Goal: Task Accomplishment & Management: Use online tool/utility

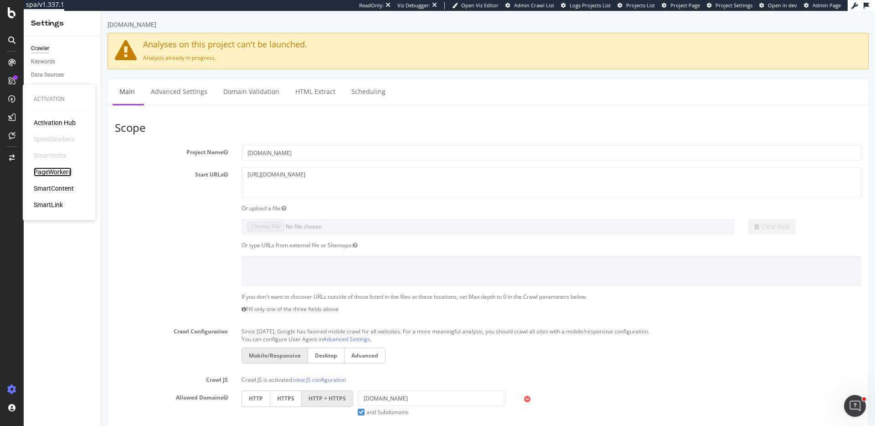
click at [52, 172] on div "PageWorkers" at bounding box center [53, 171] width 38 height 9
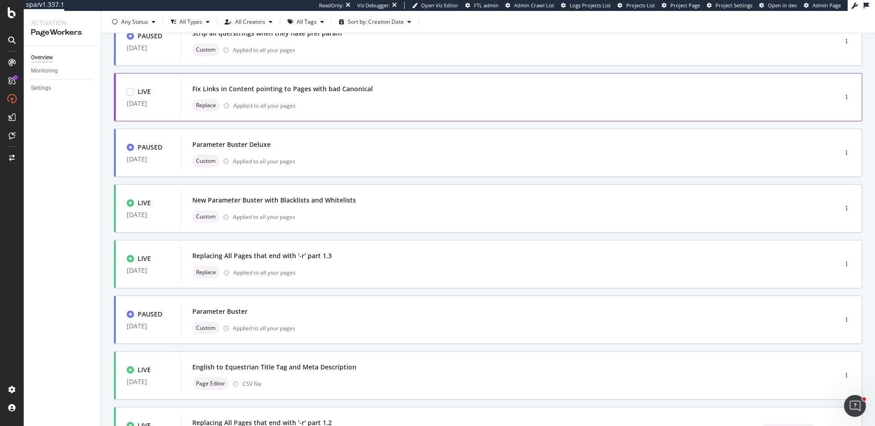
scroll to position [77, 0]
click at [315, 259] on div "Replacing All Pages that end with '-r' part 1.3" at bounding box center [262, 255] width 140 height 9
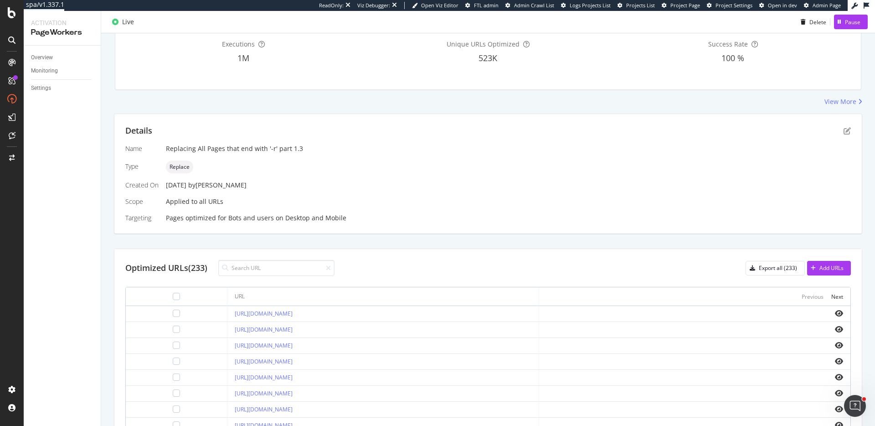
scroll to position [103, 0]
click at [656, 312] on icon "eye" at bounding box center [839, 311] width 8 height 7
